Goal: Information Seeking & Learning: Learn about a topic

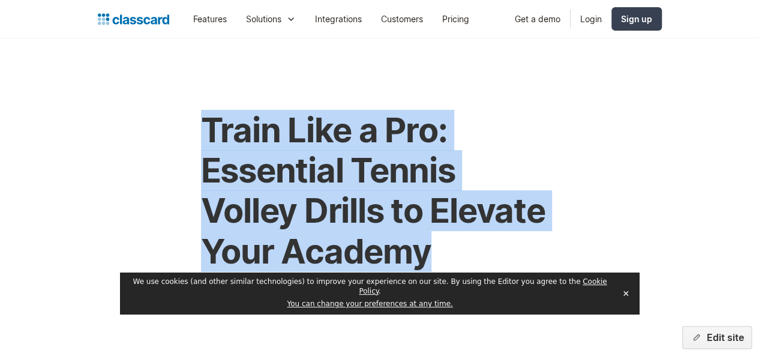
drag, startPoint x: 194, startPoint y: 123, endPoint x: 339, endPoint y: 250, distance: 192.3
click at [339, 250] on h1 "Train Like a Pro: Essential Tennis Volley Drills to Elevate Your Academy" at bounding box center [380, 190] width 358 height 161
copy h1 "Train Like a Pro: Essential Tennis Volley Drills to Elevate Your Academy"
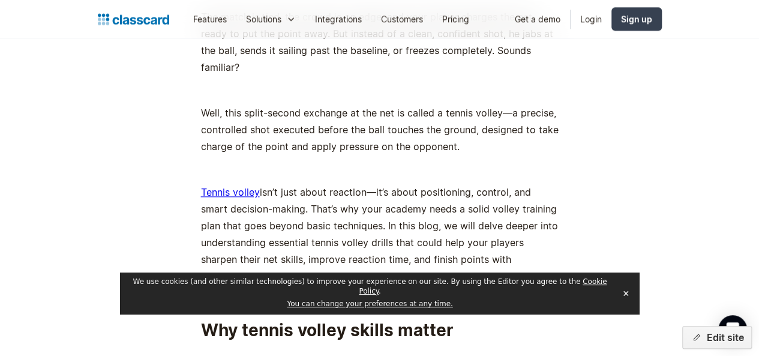
scroll to position [630, 0]
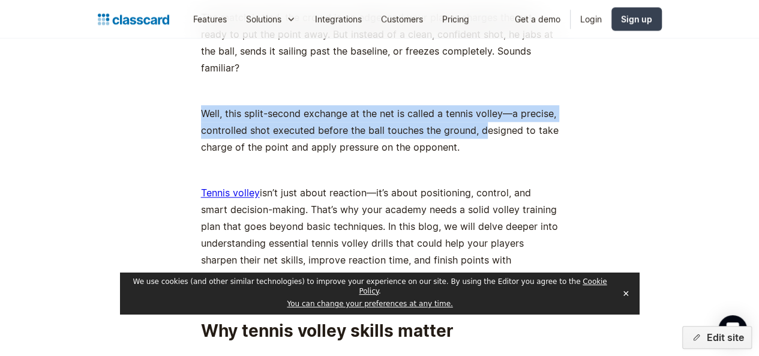
drag, startPoint x: 188, startPoint y: 98, endPoint x: 476, endPoint y: 122, distance: 289.1
click at [476, 122] on p "Well, this split-second exchange at the net is called a tennis volley—a precise…" at bounding box center [380, 130] width 358 height 50
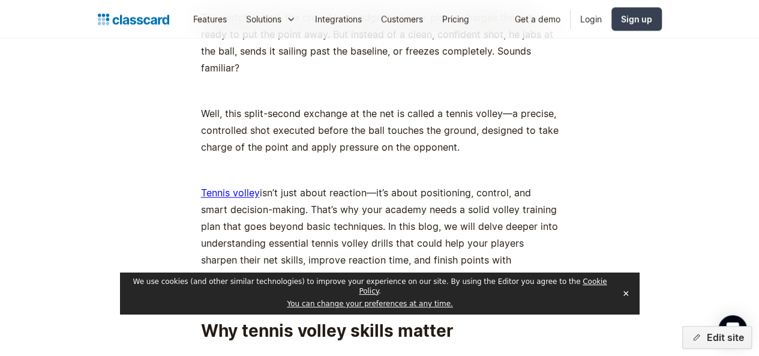
drag, startPoint x: 463, startPoint y: 137, endPoint x: 204, endPoint y: 77, distance: 265.4
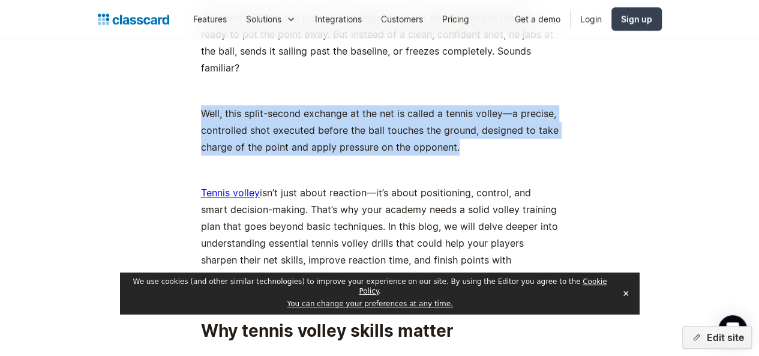
drag, startPoint x: 190, startPoint y: 101, endPoint x: 459, endPoint y: 134, distance: 270.3
copy p "Well, this split-second exchange at the net is called a tennis volley—a precise…"
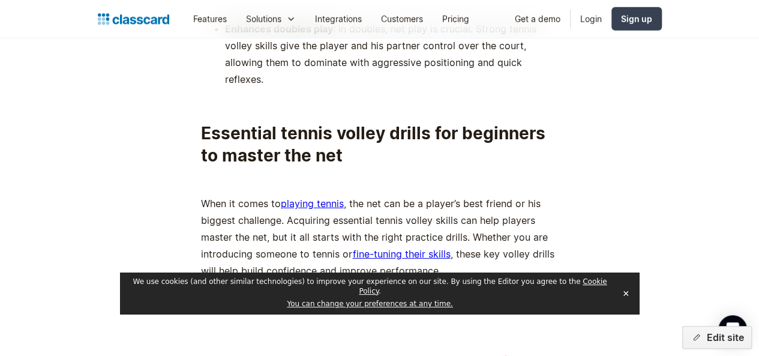
scroll to position [1720, 0]
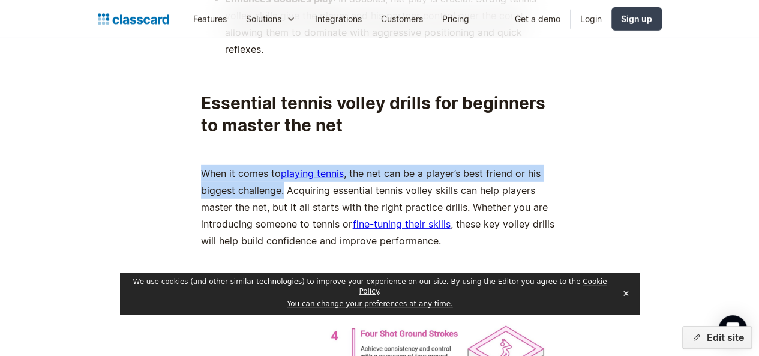
drag, startPoint x: 180, startPoint y: 151, endPoint x: 274, endPoint y: 174, distance: 97.1
copy p "When it comes to playing tennis , the net can be a player’s best friend or his …"
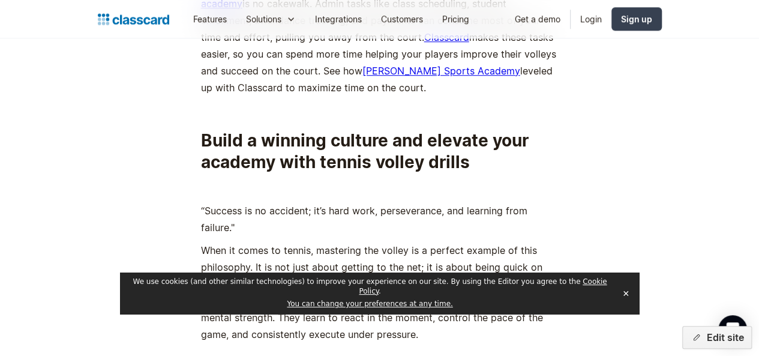
scroll to position [7301, 0]
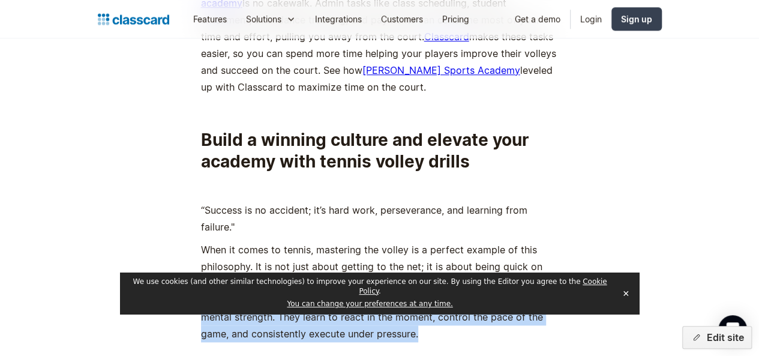
drag, startPoint x: 480, startPoint y: 160, endPoint x: 490, endPoint y: 207, distance: 47.8
click at [490, 241] on p "When it comes to tennis, mastering the volley is a perfect example of this phil…" at bounding box center [380, 291] width 358 height 101
copy p "Tennis volley drills help players build not only their technical skills but als…"
